Goal: Task Accomplishment & Management: Manage account settings

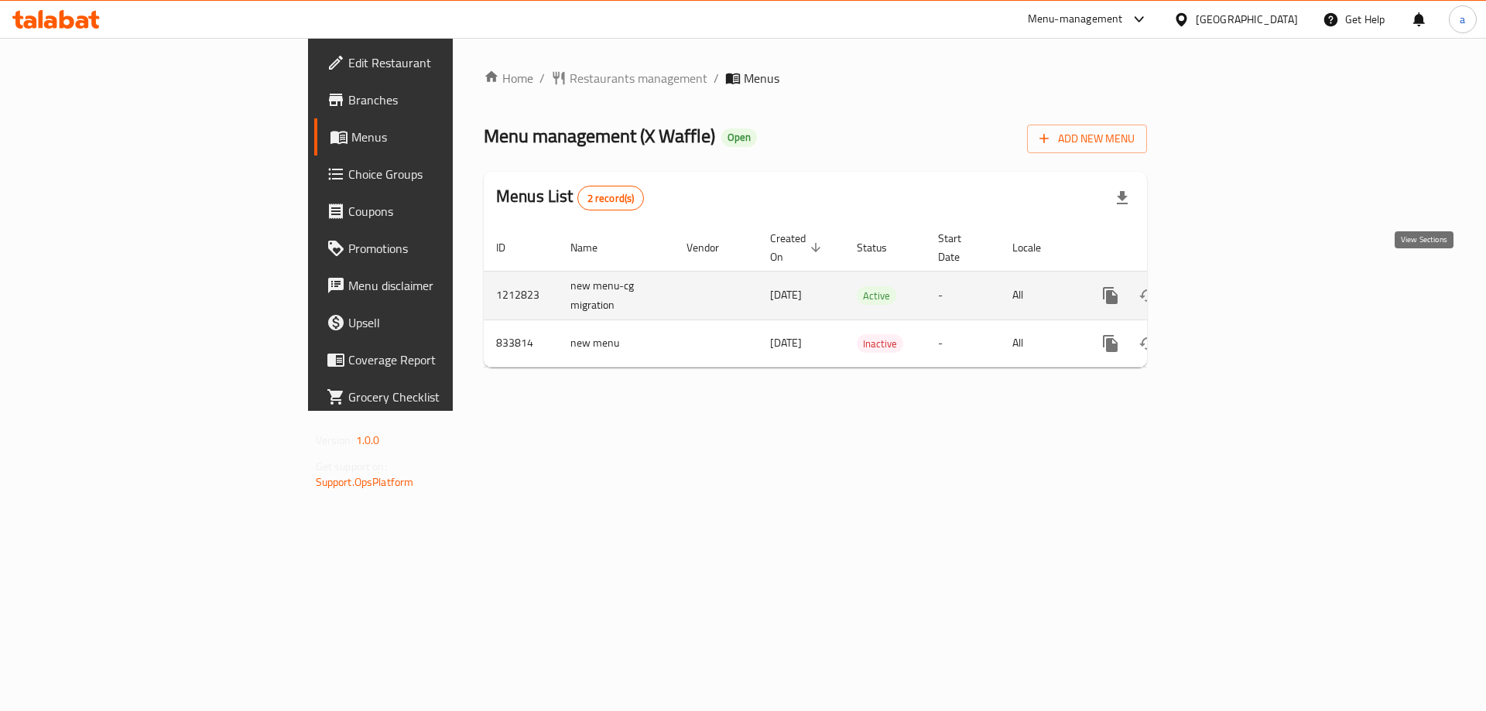
click at [1241, 277] on link "enhanced table" at bounding box center [1222, 295] width 37 height 37
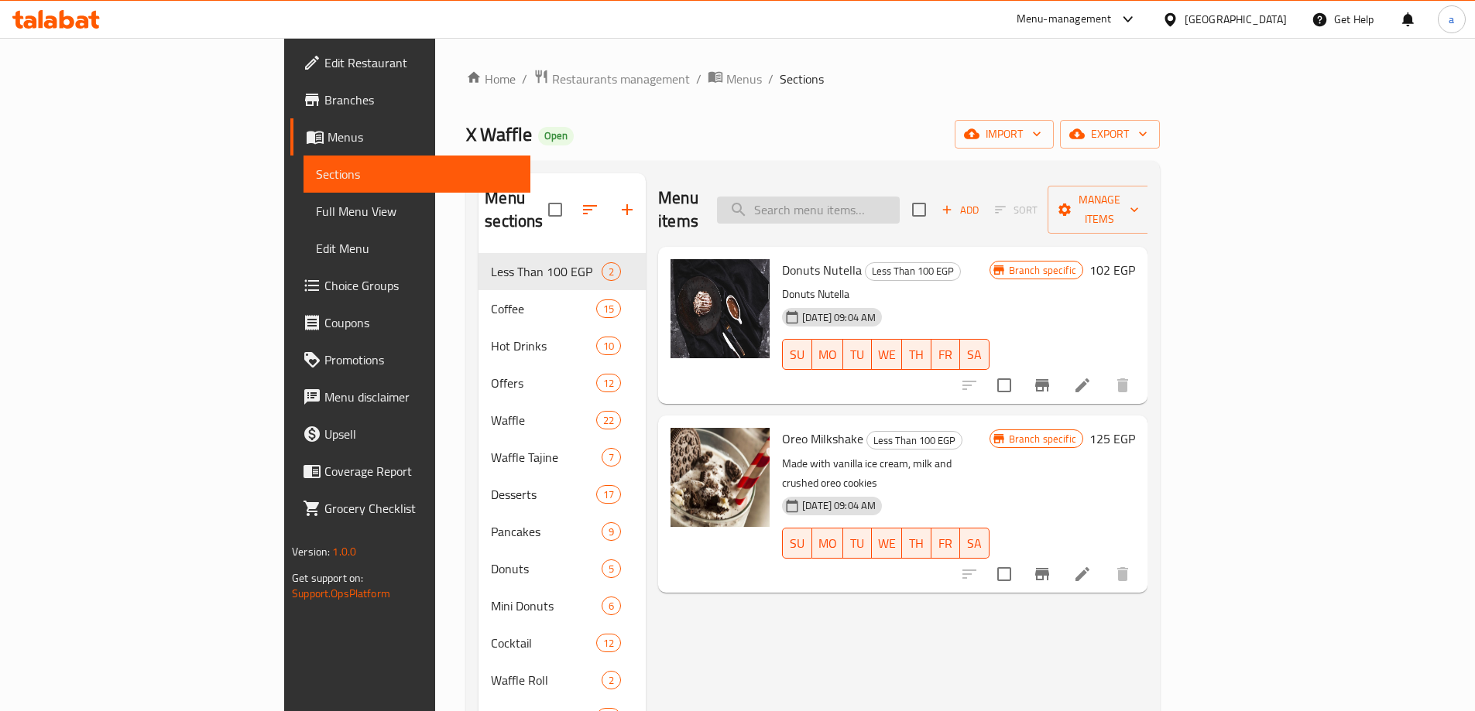
click at [899, 205] on input "search" at bounding box center [808, 210] width 183 height 27
paste input "Four Season Waffle"
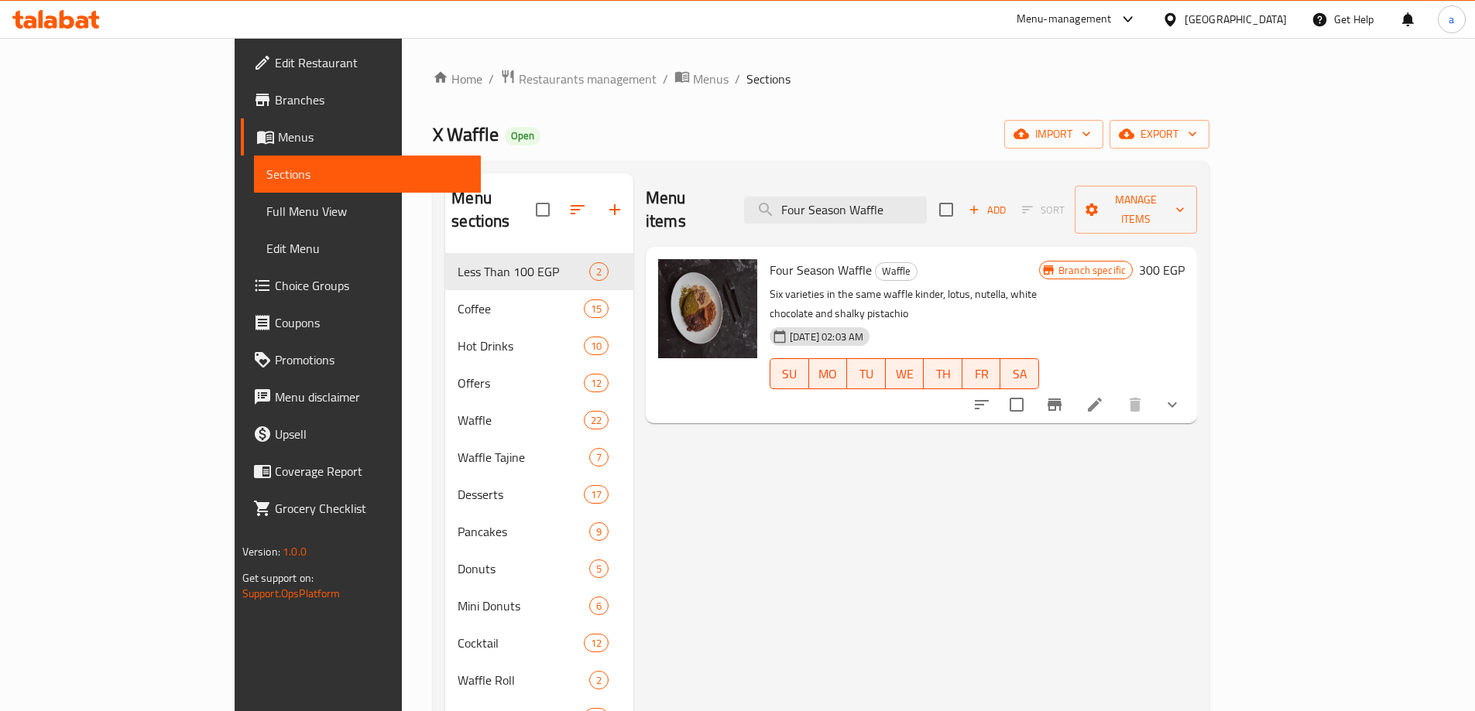
type input "Four Season Waffle"
click at [1116, 391] on li at bounding box center [1094, 405] width 43 height 28
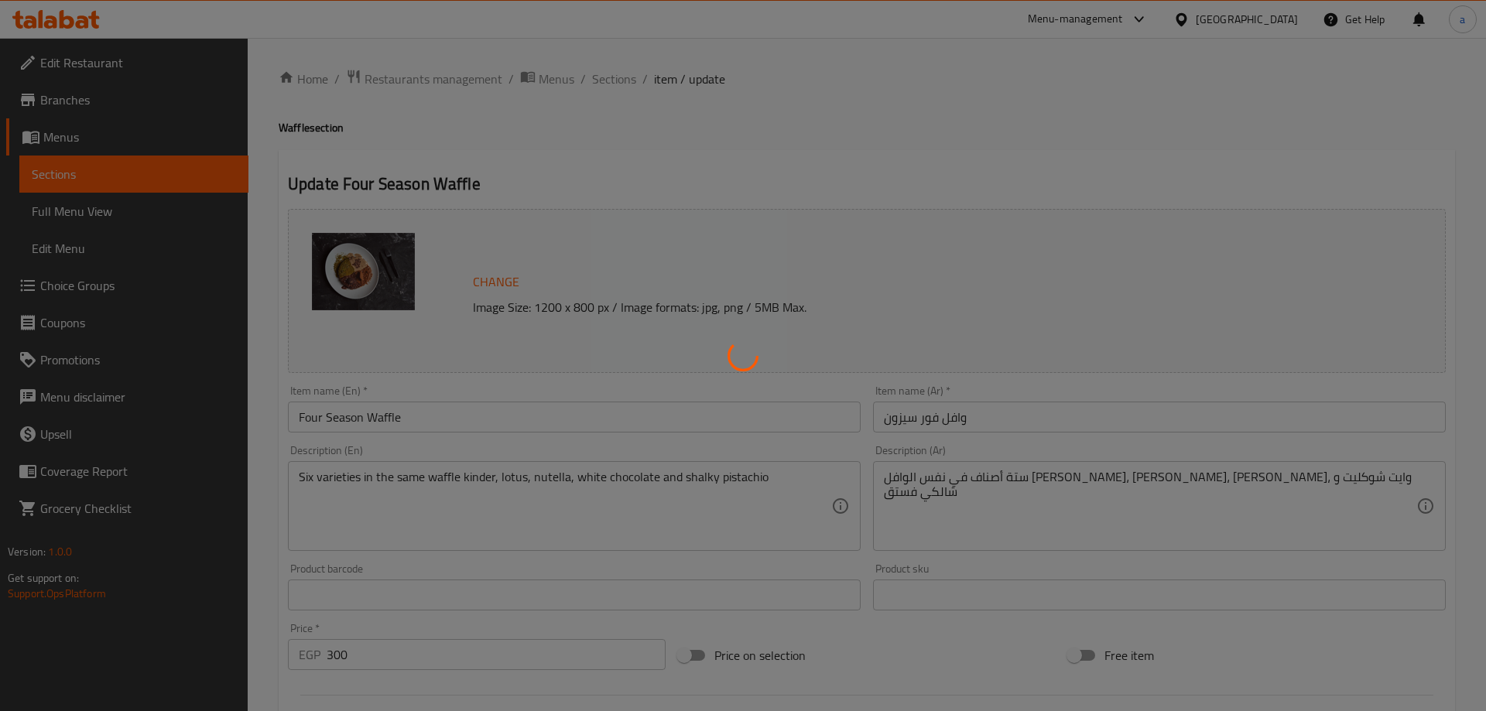
type input "الإضافات:"
type input "0"
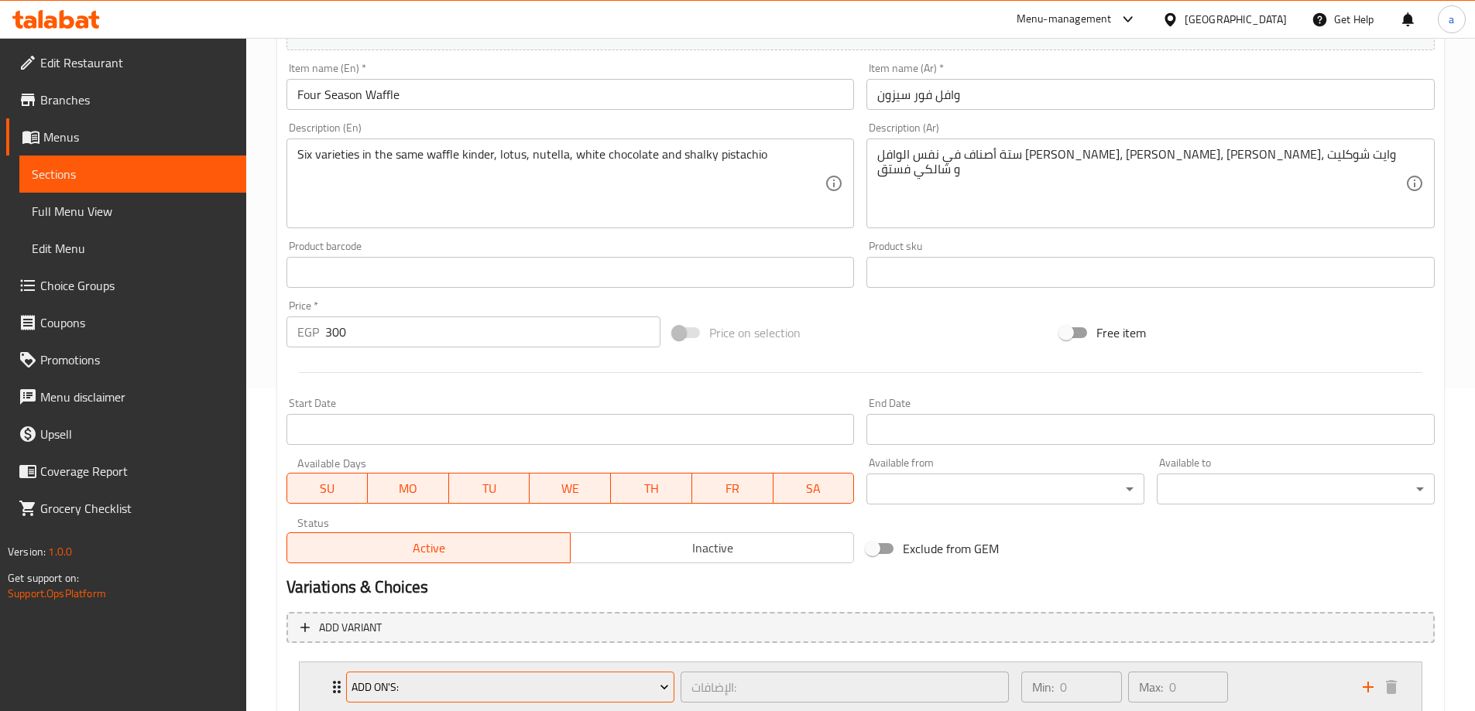
scroll to position [430, 0]
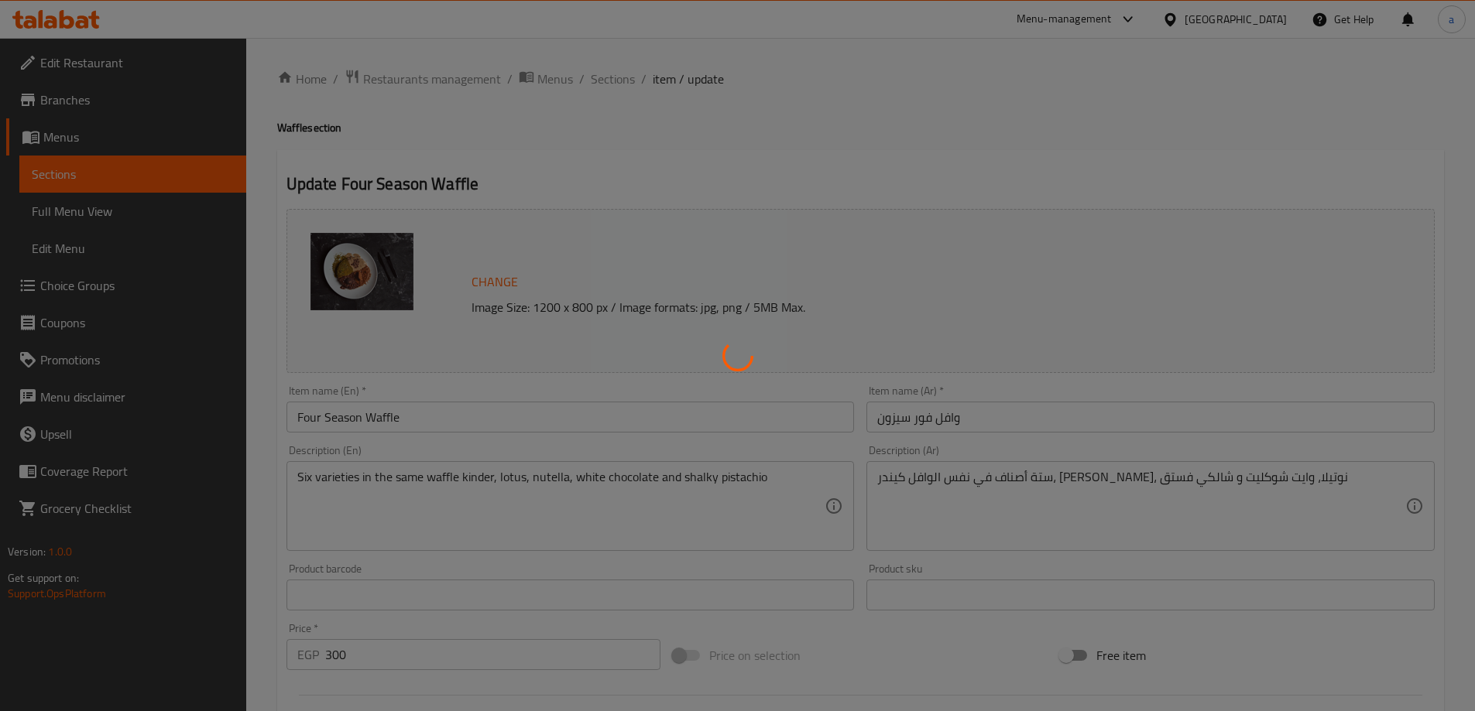
type input "الإضافات:"
type input "0"
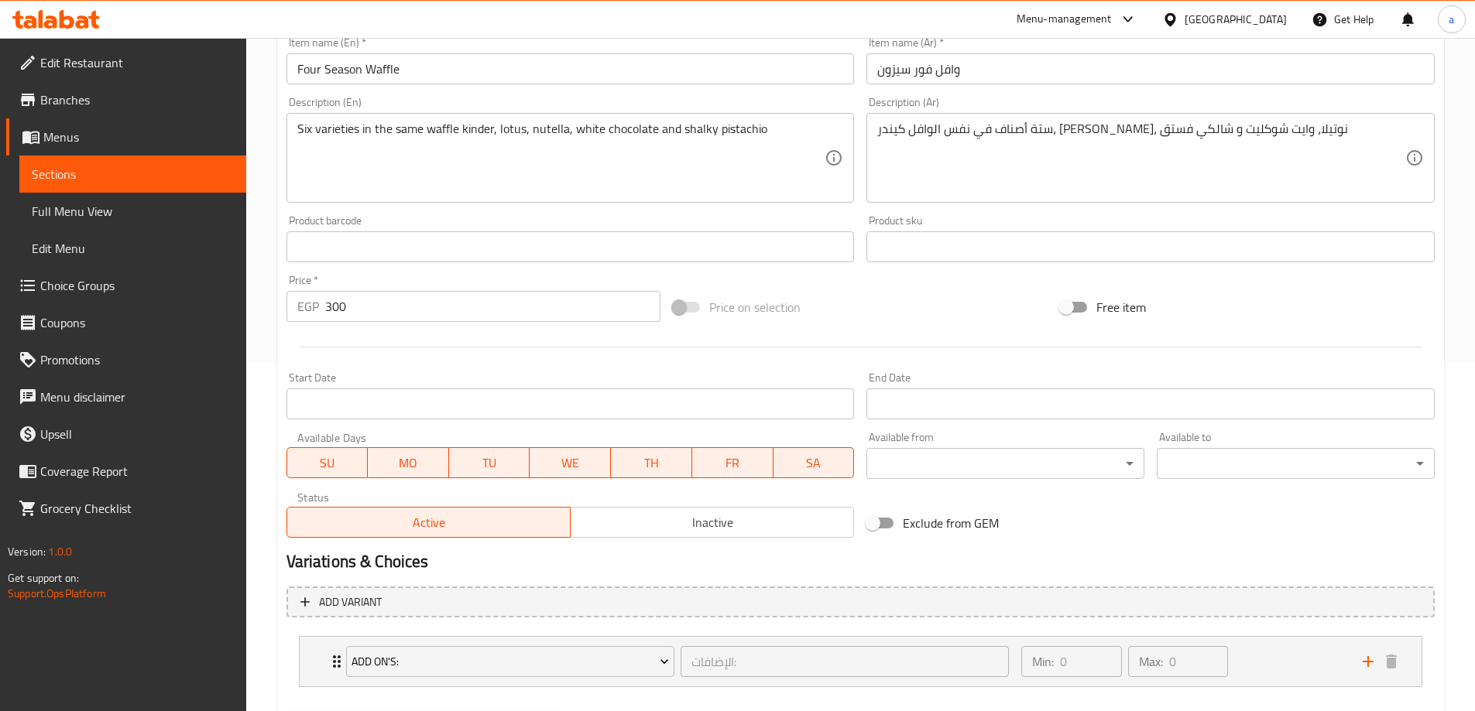
scroll to position [121, 0]
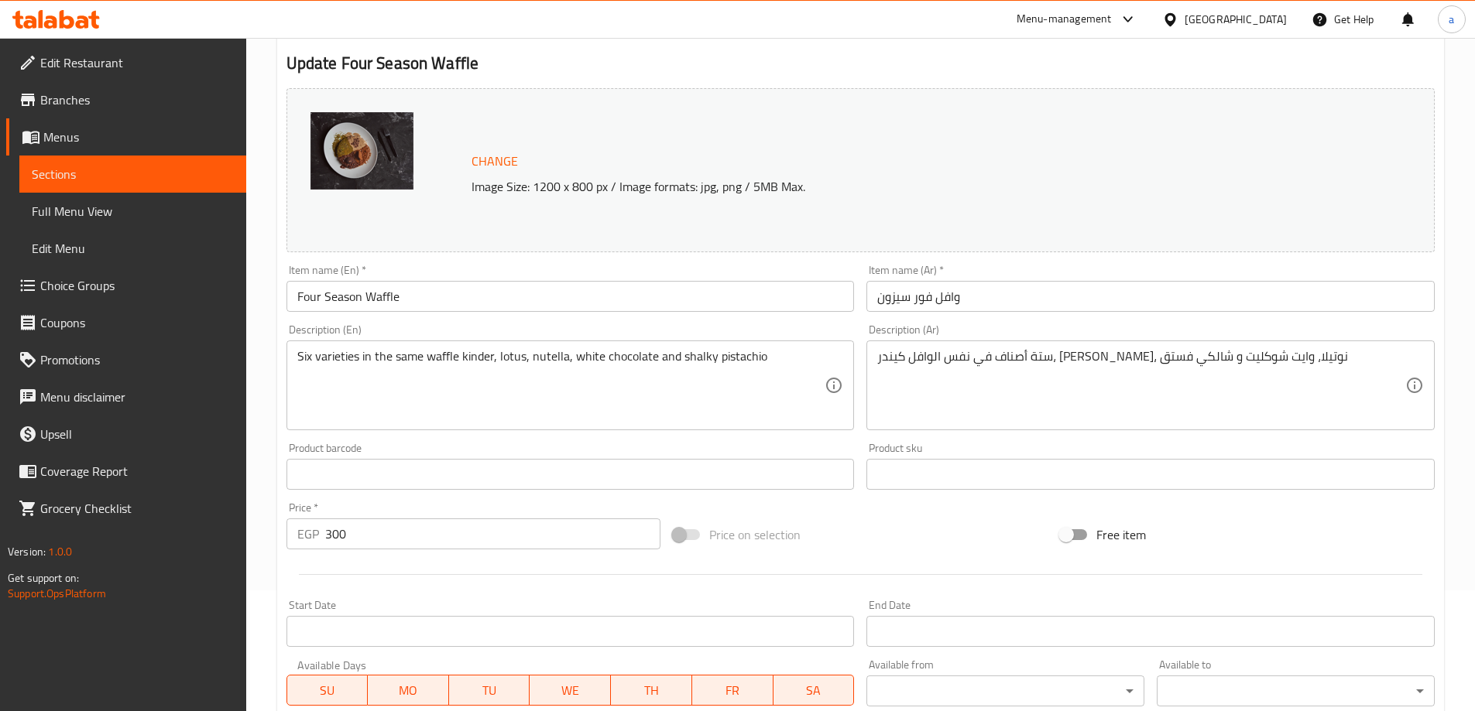
click at [77, 14] on icon at bounding box center [55, 19] width 87 height 19
